Goal: Information Seeking & Learning: Learn about a topic

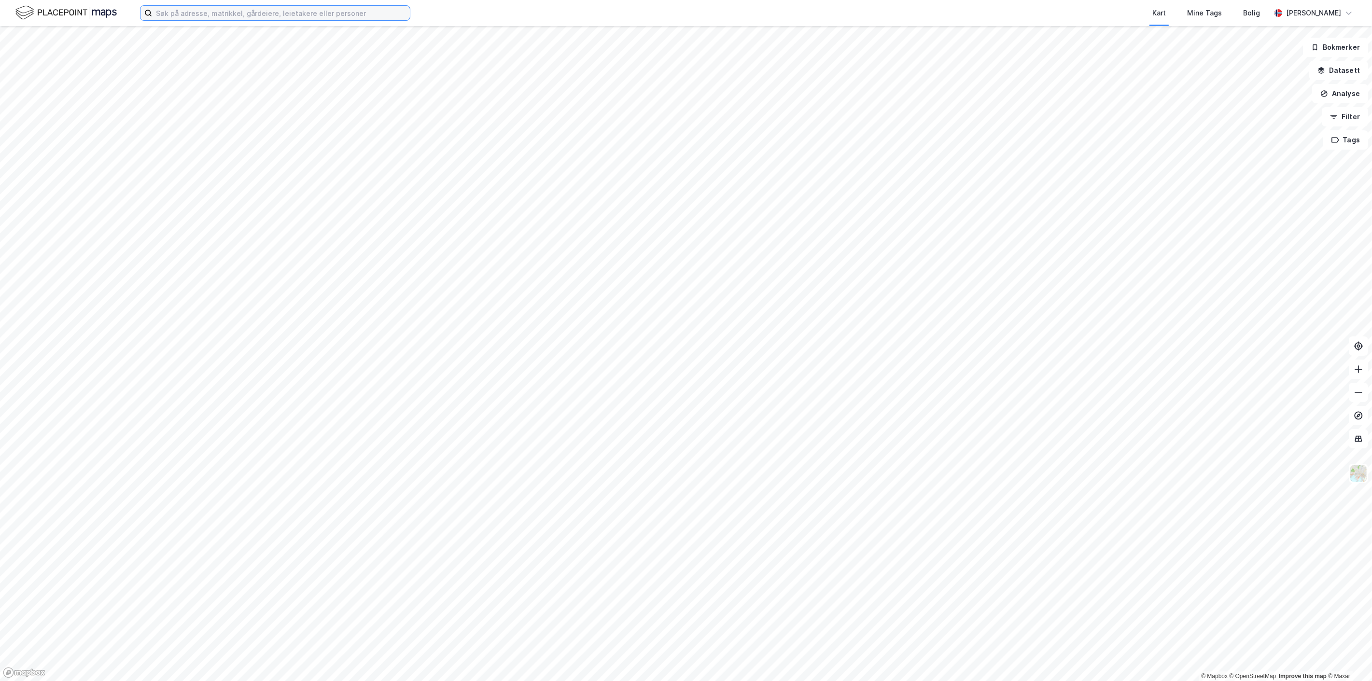
click at [261, 13] on input at bounding box center [281, 13] width 258 height 14
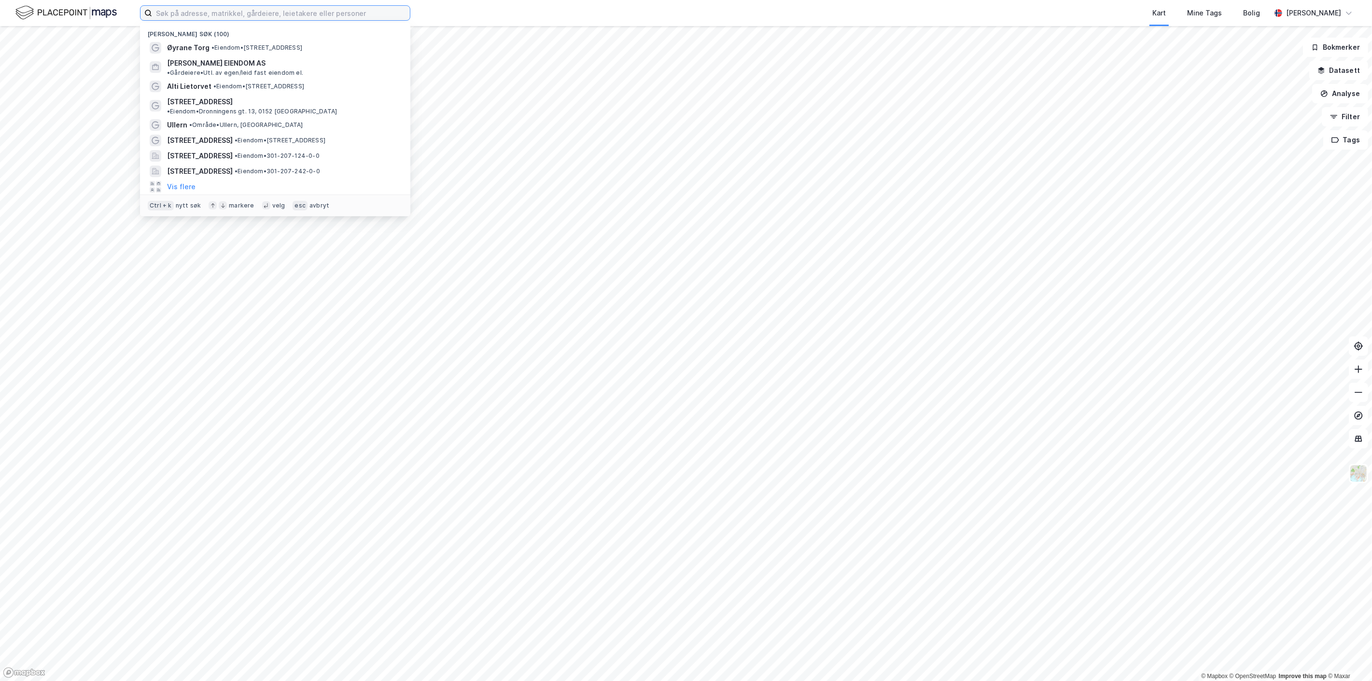
paste input "[PERSON_NAME]"
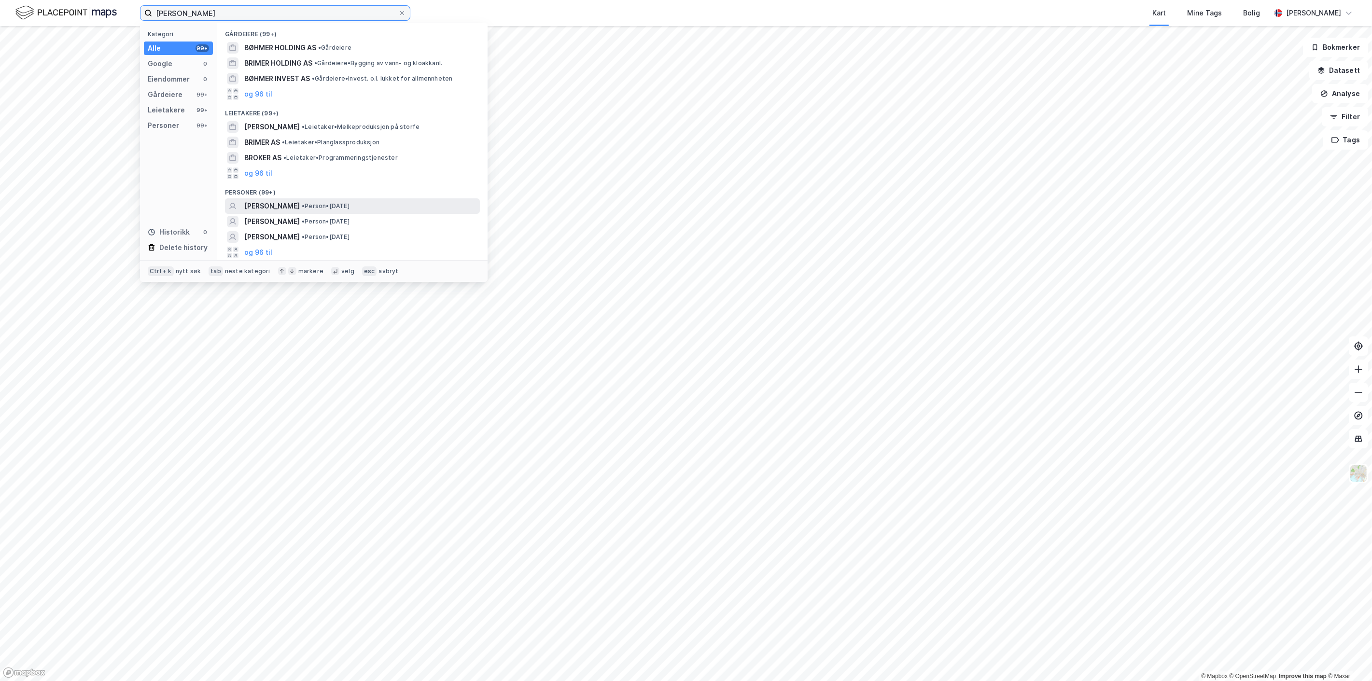
type input "[PERSON_NAME]"
click at [300, 203] on span "[PERSON_NAME]" at bounding box center [272, 206] width 56 height 12
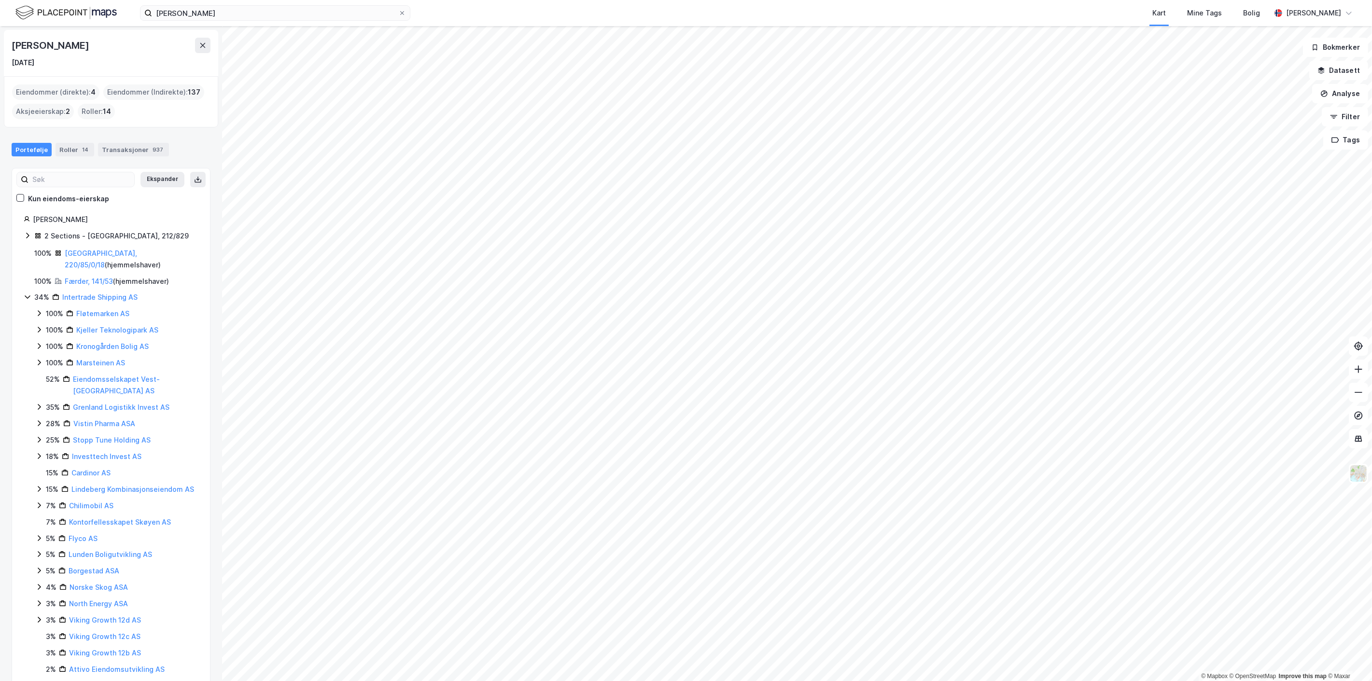
click at [88, 90] on div "Eiendommer (direkte) : 4" at bounding box center [55, 91] width 87 height 15
click at [93, 277] on link "Færder, 141/53" at bounding box center [89, 281] width 48 height 8
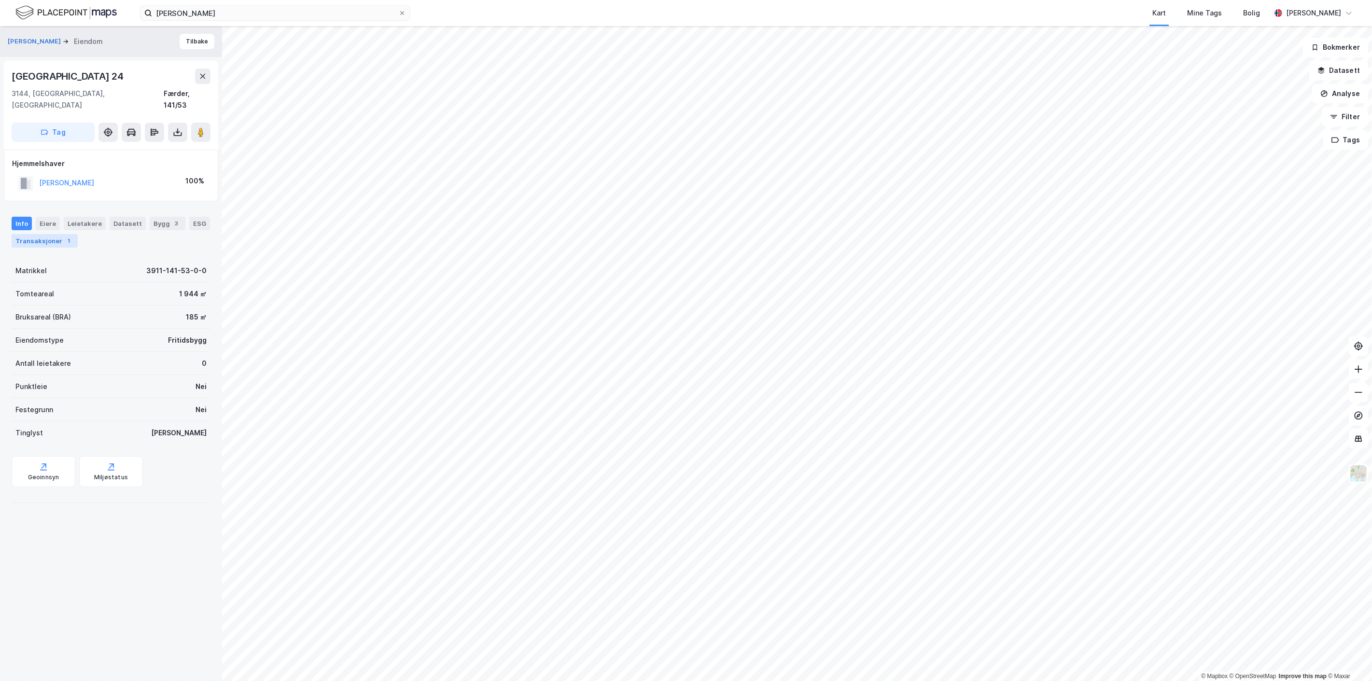
click at [41, 234] on div "Transaksjoner 1" at bounding box center [45, 241] width 66 height 14
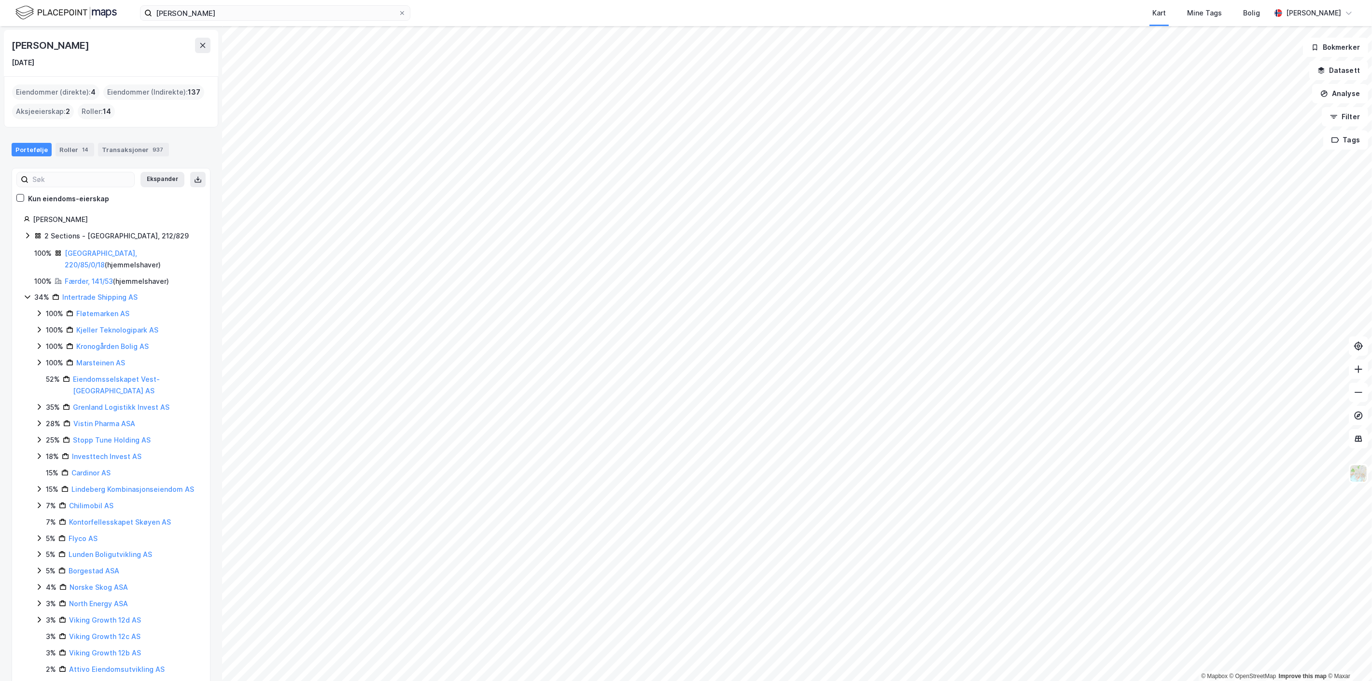
click at [27, 235] on icon at bounding box center [28, 236] width 8 height 8
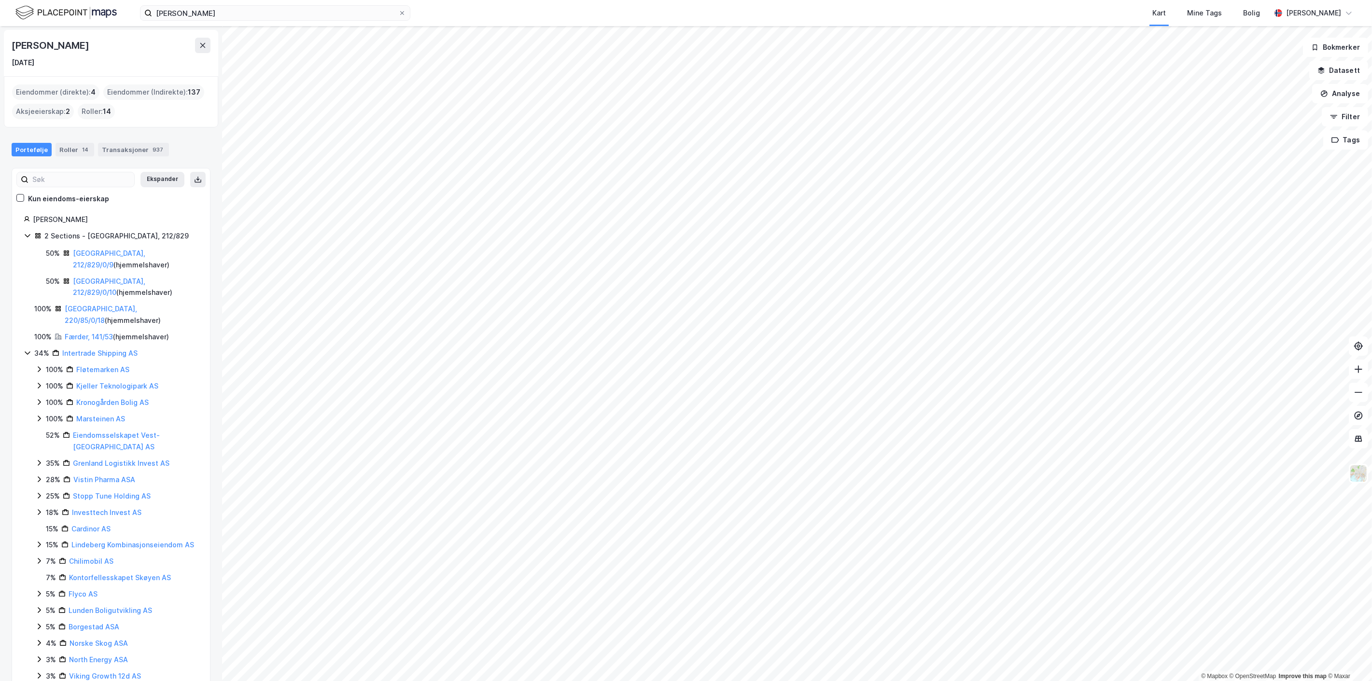
click at [99, 249] on div "[GEOGRAPHIC_DATA], 212/829/0/9 ( hjemmelshaver )" at bounding box center [135, 259] width 125 height 23
click at [108, 256] on link "[GEOGRAPHIC_DATA], 212/829/0/9" at bounding box center [109, 259] width 72 height 20
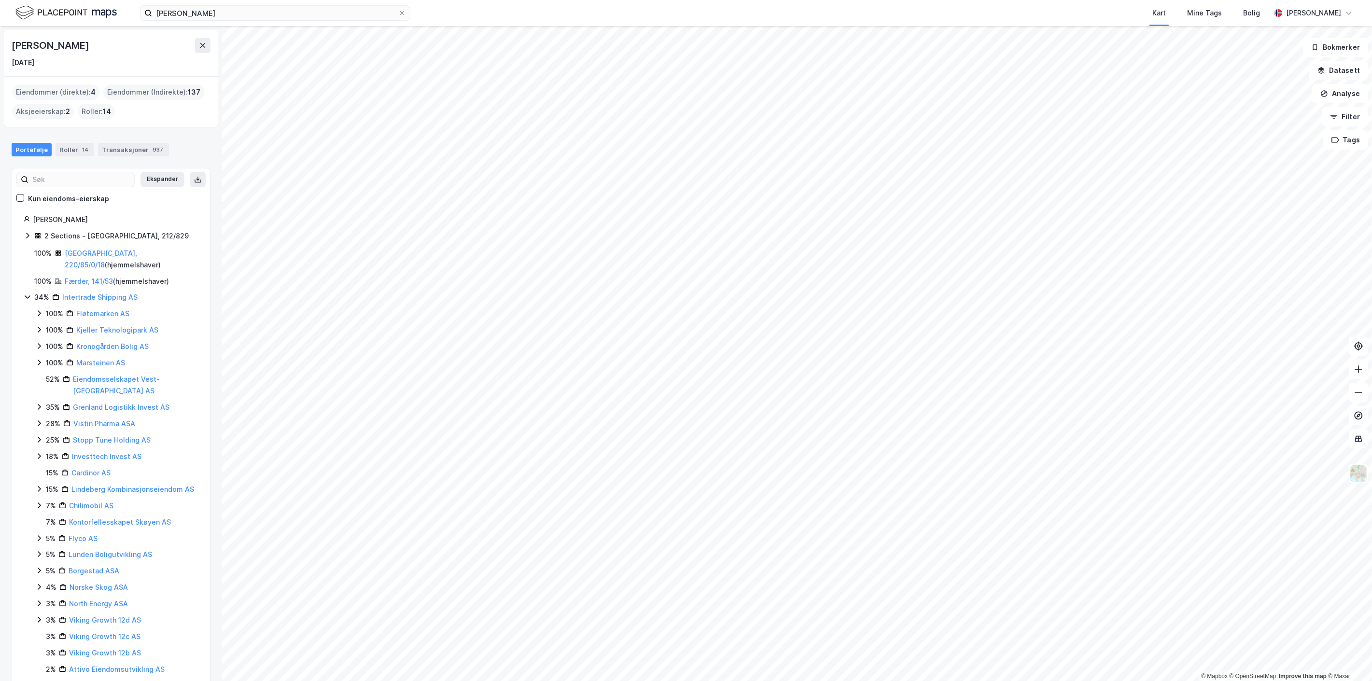
click at [28, 233] on icon at bounding box center [28, 236] width 8 height 8
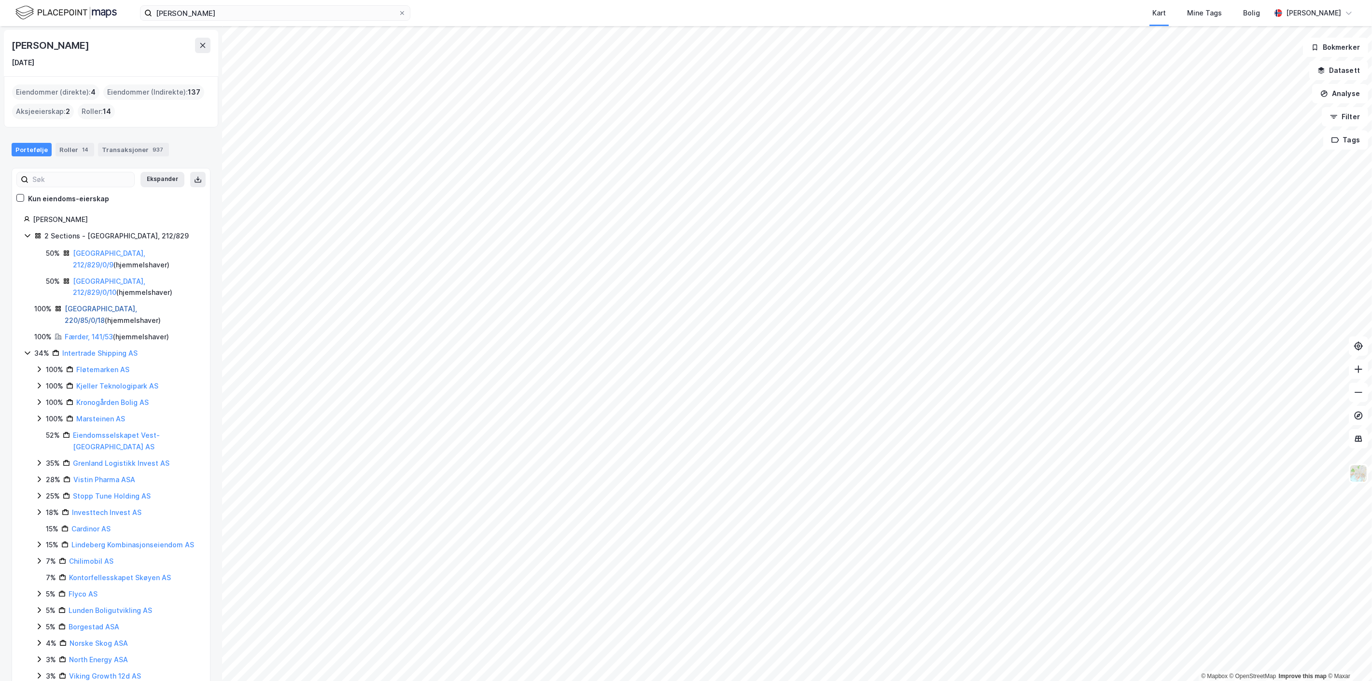
click at [85, 305] on link "[GEOGRAPHIC_DATA], 220/85/0/18" at bounding box center [101, 315] width 72 height 20
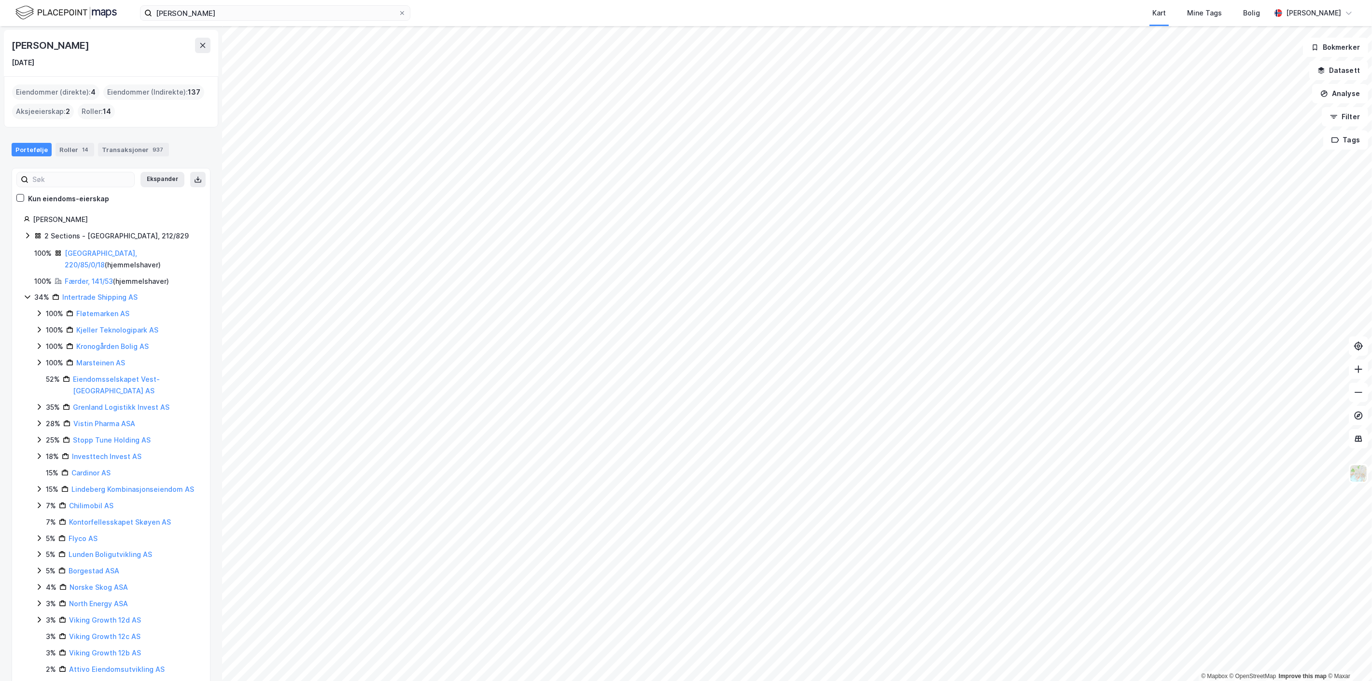
scroll to position [54, 0]
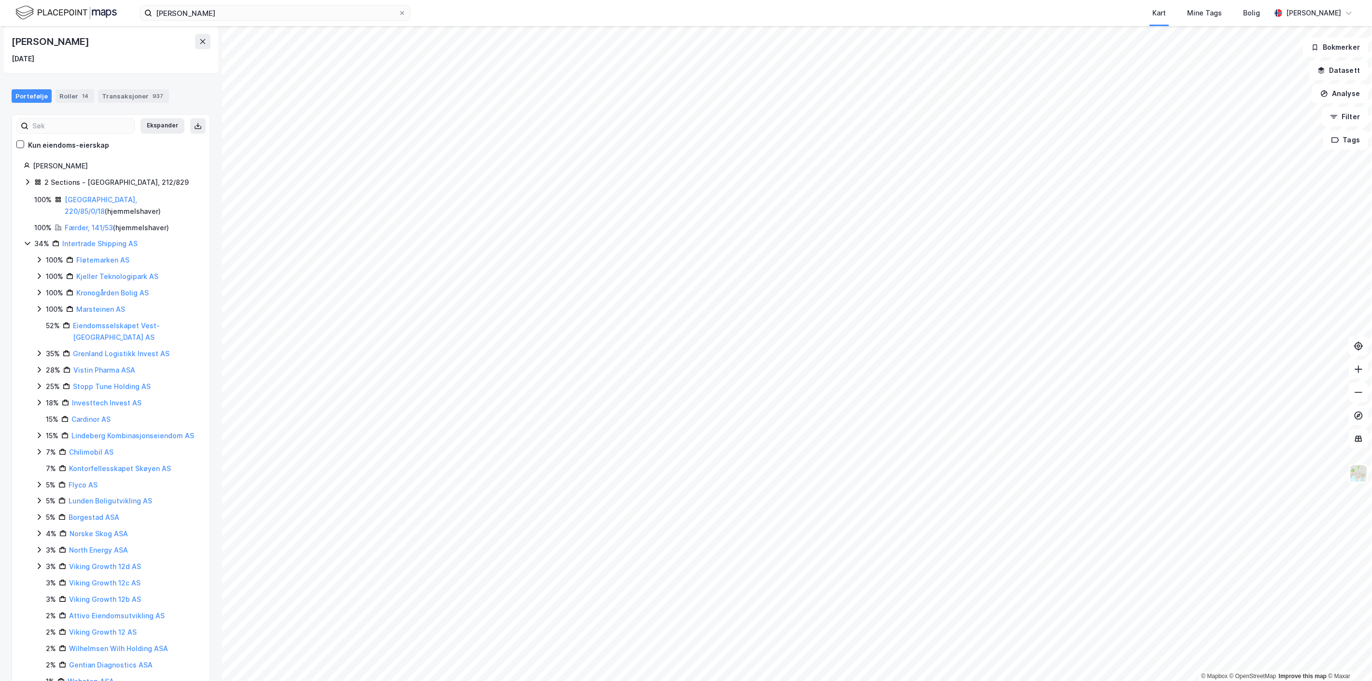
click at [25, 177] on div "2 Sections - [GEOGRAPHIC_DATA], 212/829" at bounding box center [111, 183] width 175 height 13
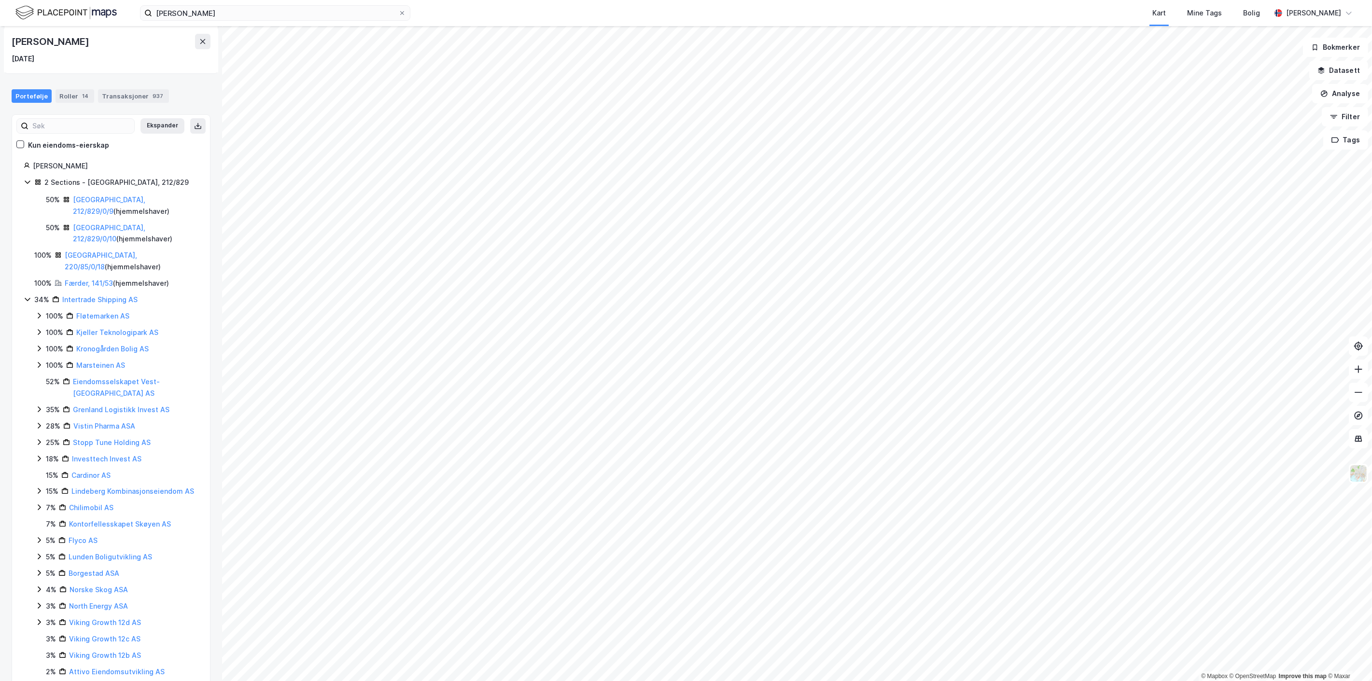
click at [28, 182] on icon at bounding box center [27, 181] width 5 height 3
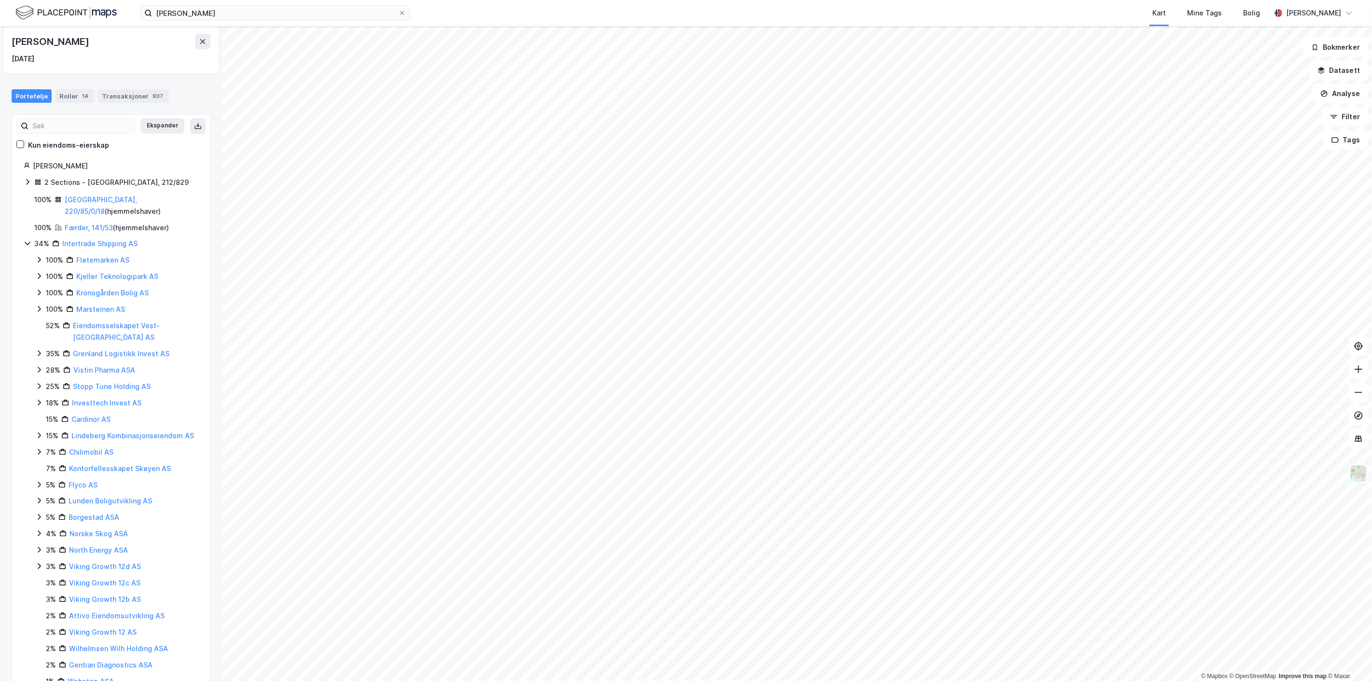
click at [28, 182] on icon at bounding box center [27, 182] width 3 height 6
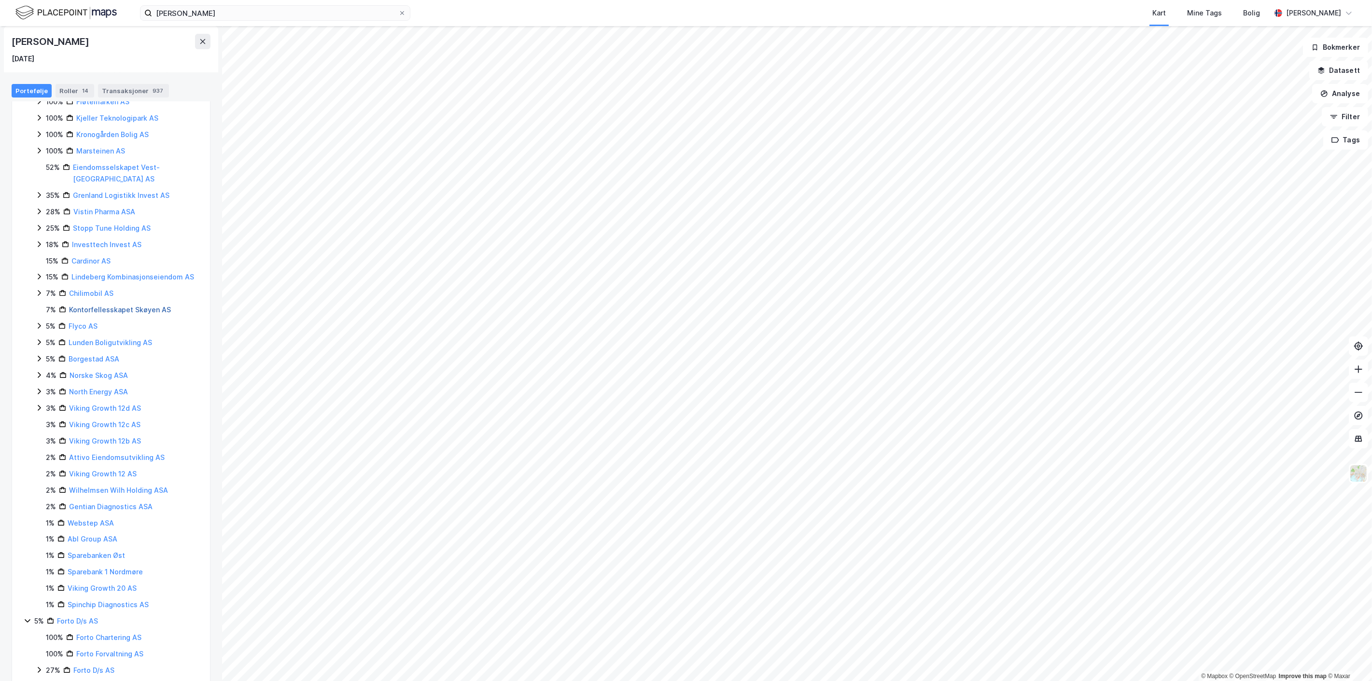
scroll to position [268, 0]
